Goal: Browse casually: Explore the website without a specific task or goal

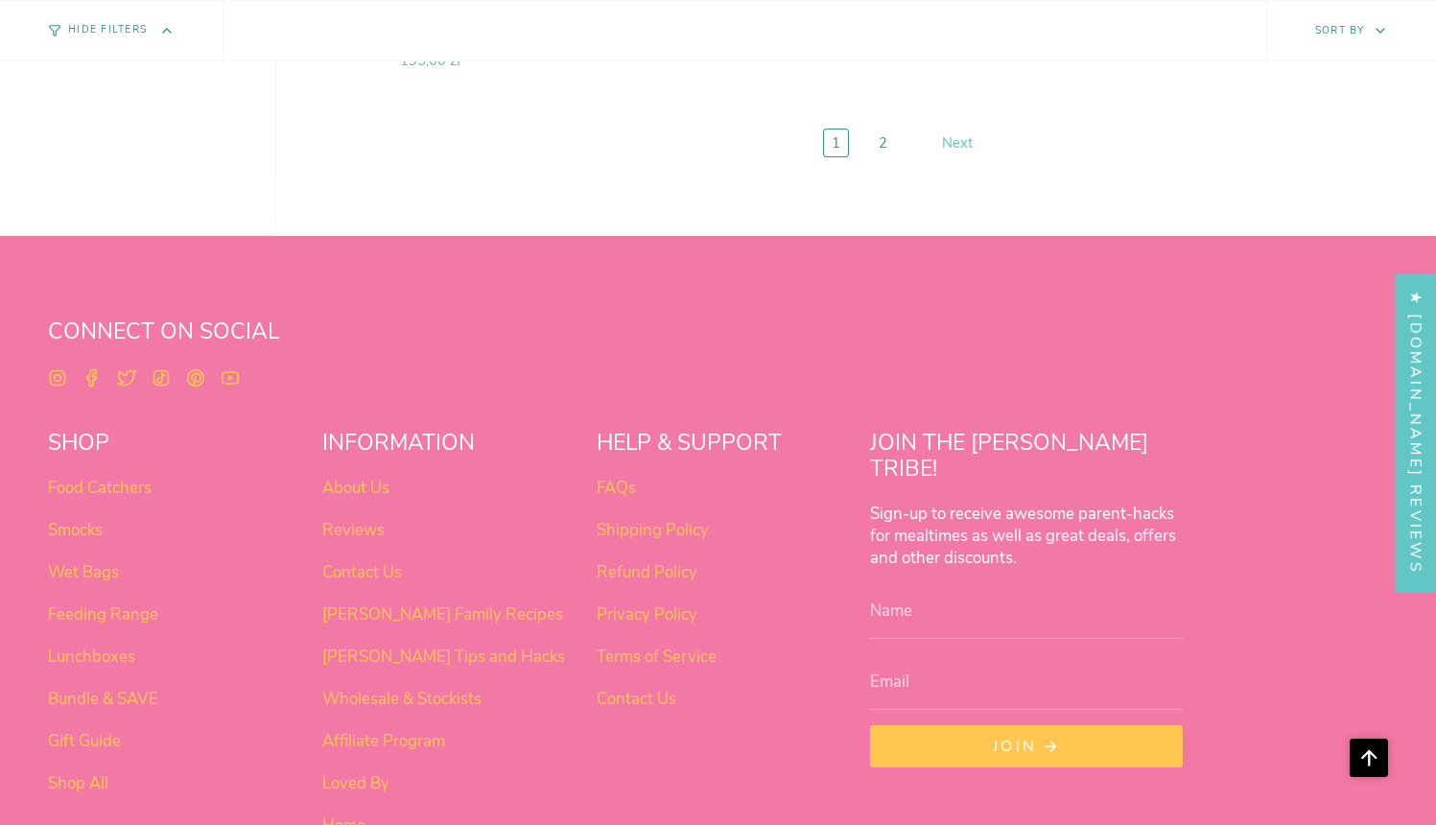
scroll to position [7750, 0]
